Goal: Register for event/course

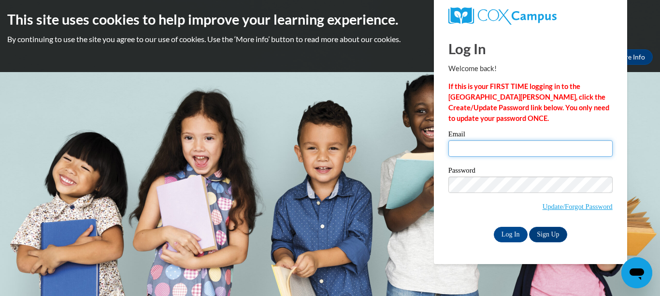
click at [470, 154] on input "Email" at bounding box center [530, 148] width 164 height 16
type input "brendagriffin823@gmail.com"
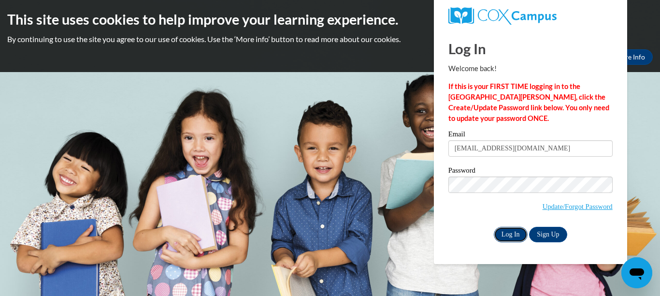
click at [512, 238] on input "Log In" at bounding box center [511, 234] width 34 height 15
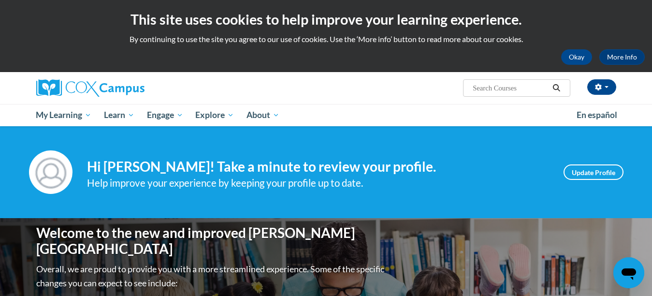
click at [554, 88] on icon "Search" at bounding box center [556, 87] width 7 height 7
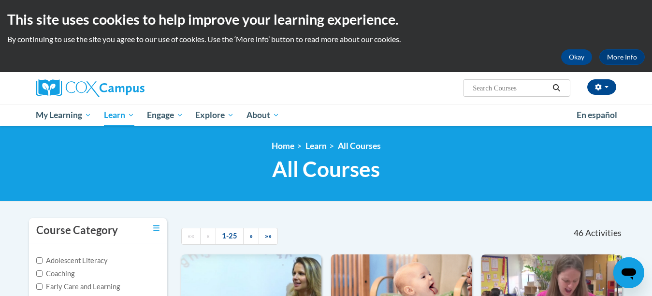
click at [483, 88] on input "Search..." at bounding box center [510, 88] width 77 height 12
type input "ccdf health and safty trainings"
click at [557, 88] on icon "Search" at bounding box center [556, 87] width 9 height 7
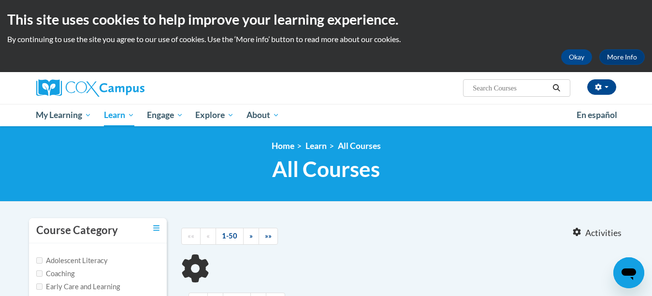
type input "ccdf health and safty trainings"
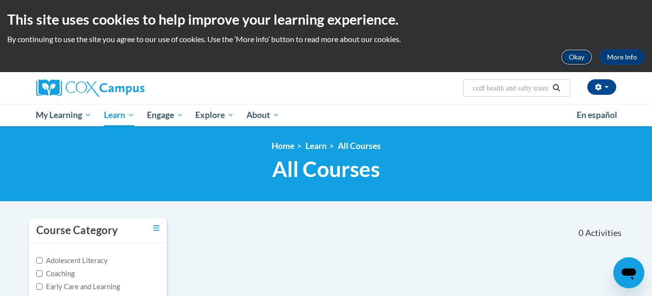
click at [575, 57] on button "Okay" at bounding box center [576, 56] width 31 height 15
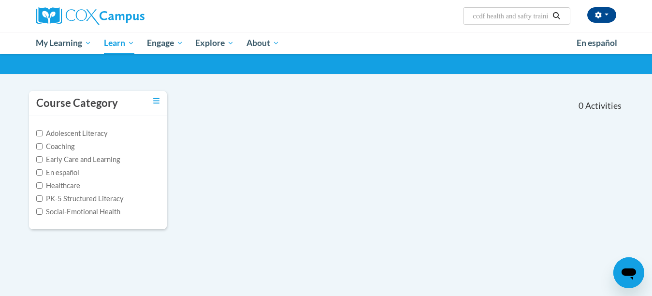
scroll to position [48, 0]
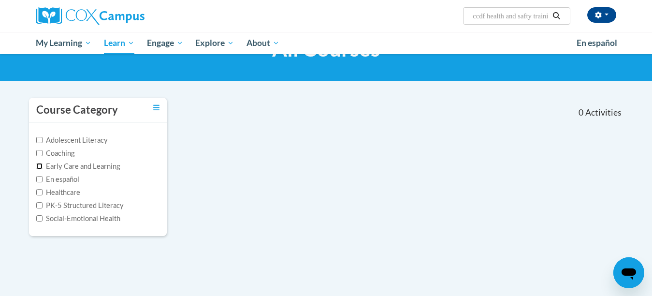
click at [38, 166] on input "Early Care and Learning" at bounding box center [39, 166] width 6 height 6
checkbox input "true"
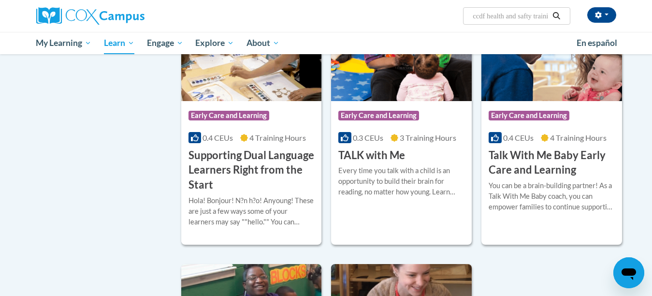
scroll to position [1198, 0]
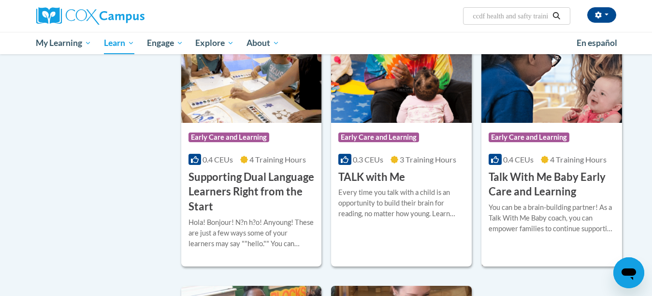
click at [535, 195] on h3 "Talk With Me Baby Early Care and Learning" at bounding box center [551, 185] width 126 height 30
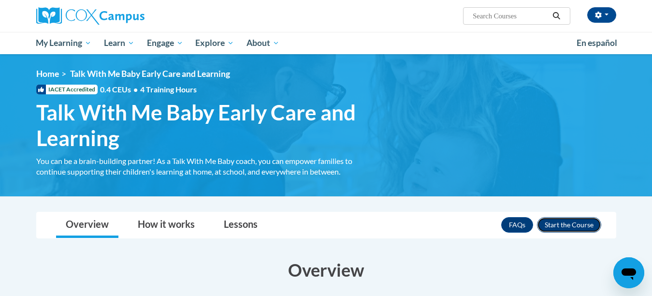
click at [577, 224] on button "Enroll" at bounding box center [569, 224] width 64 height 15
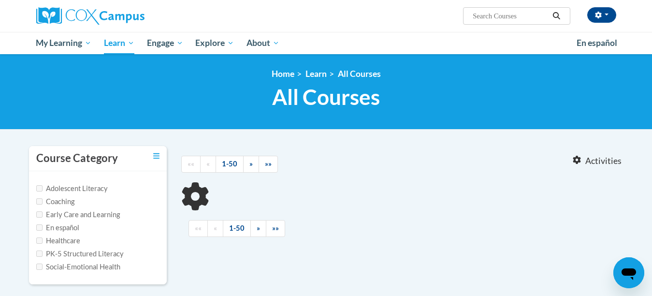
type input "ccdf health and safty trainings"
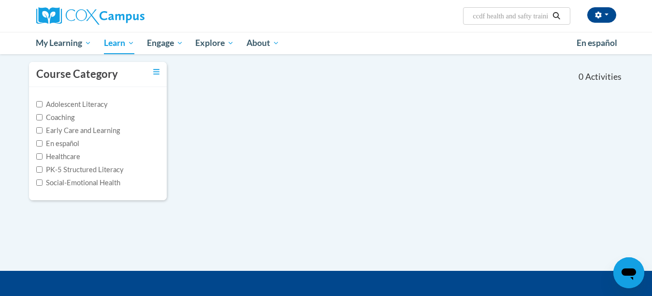
scroll to position [73, 0]
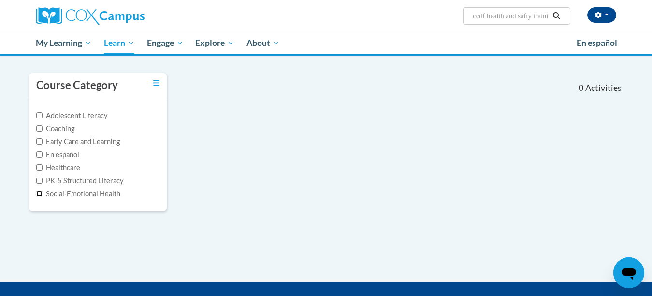
click at [40, 195] on input "Social-Emotional Health" at bounding box center [39, 193] width 6 height 6
checkbox input "true"
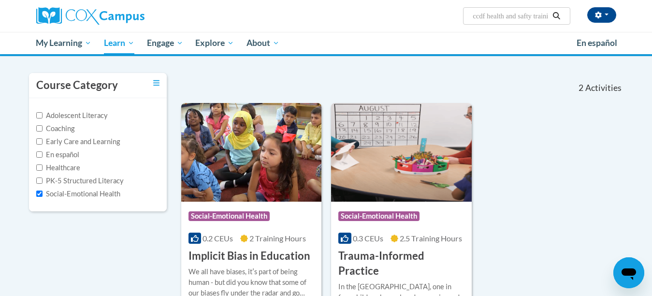
scroll to position [0, 0]
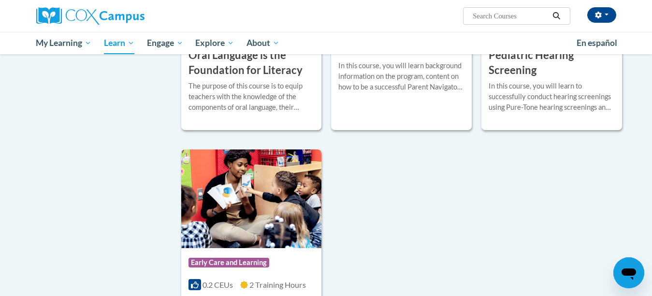
scroll to position [2077, 0]
